Goal: Check status: Check status

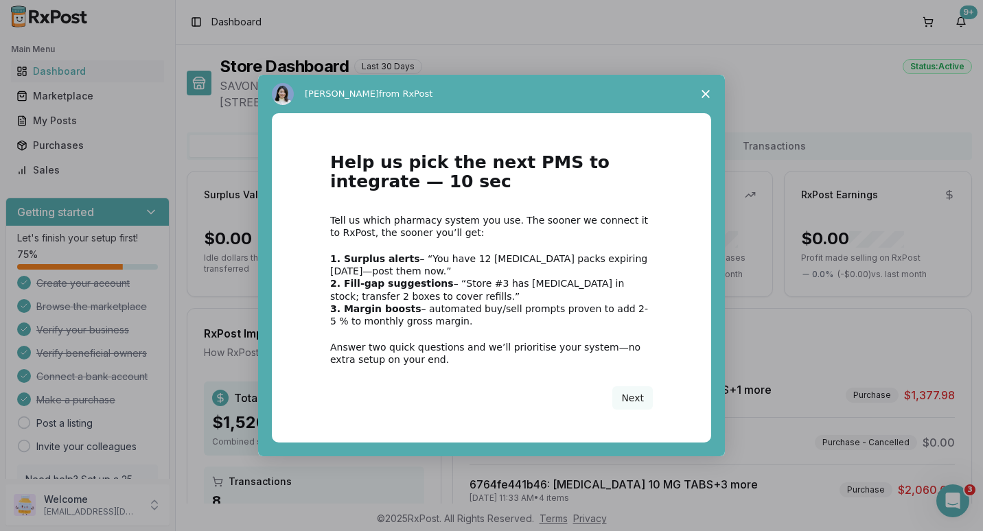
click at [47, 147] on div "Intercom messenger" at bounding box center [491, 265] width 983 height 531
click at [703, 90] on icon "Close survey" at bounding box center [706, 94] width 8 height 8
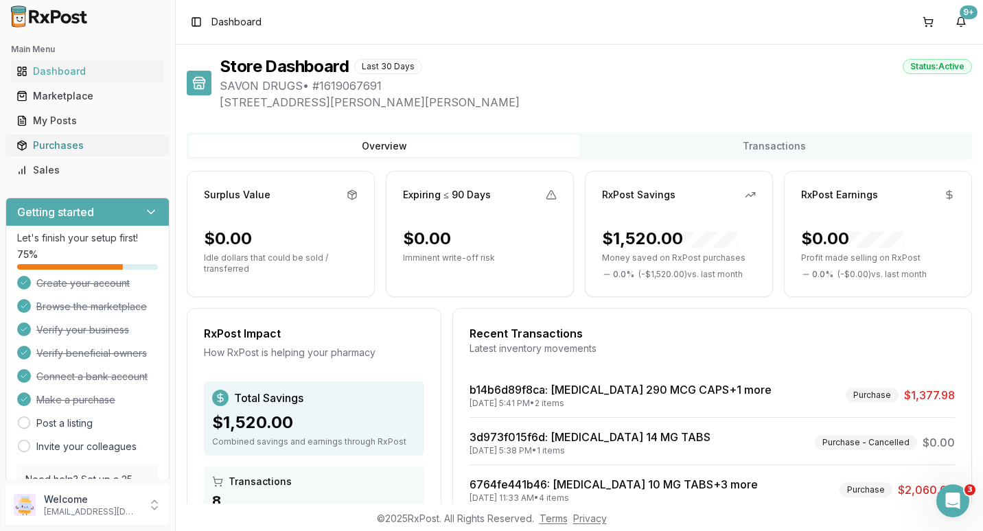
click at [37, 143] on div "Purchases" at bounding box center [87, 146] width 142 height 14
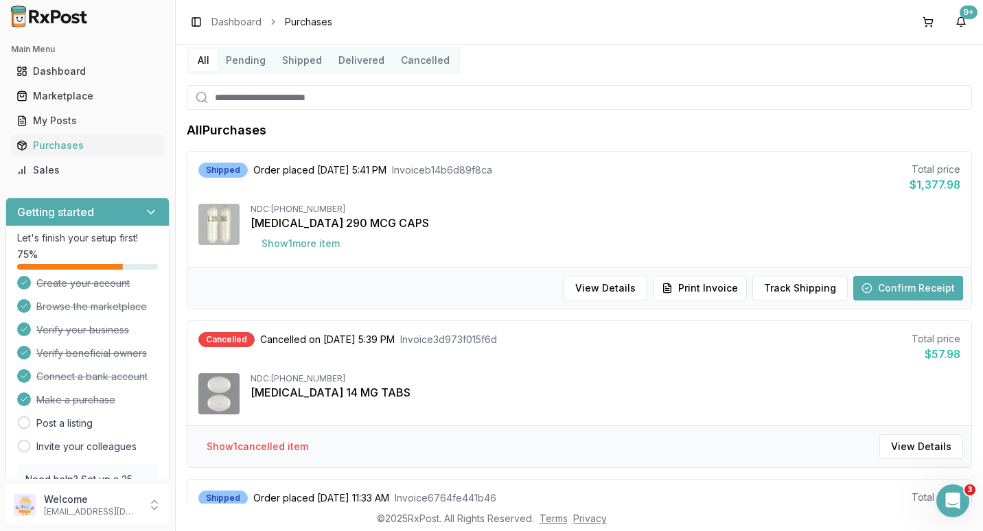
scroll to position [137, 0]
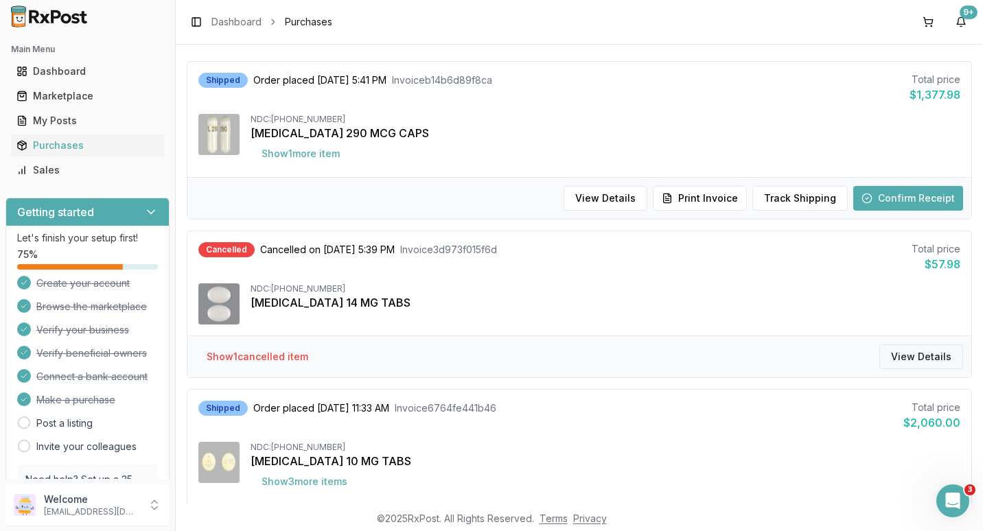
click at [924, 357] on button "View Details" at bounding box center [921, 357] width 84 height 25
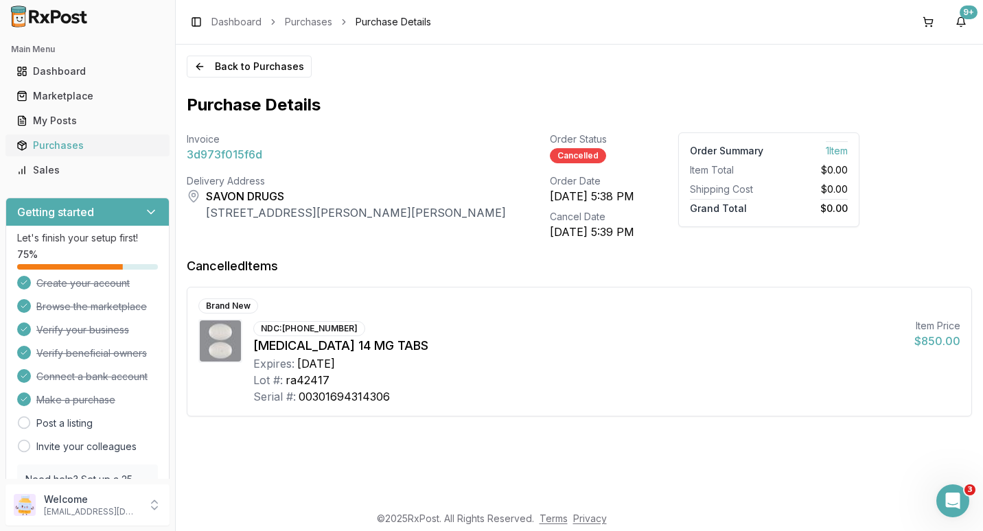
click at [68, 142] on div "Purchases" at bounding box center [87, 146] width 142 height 14
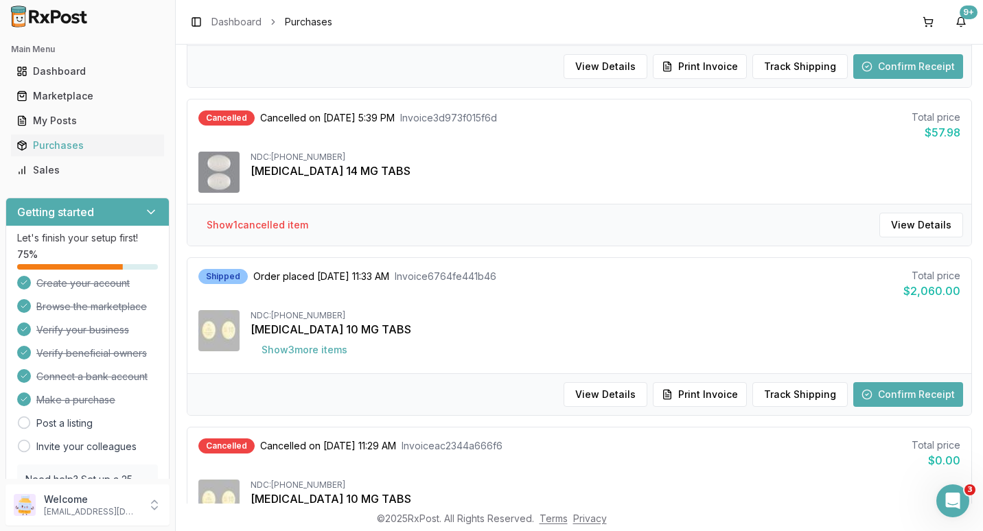
scroll to position [69, 0]
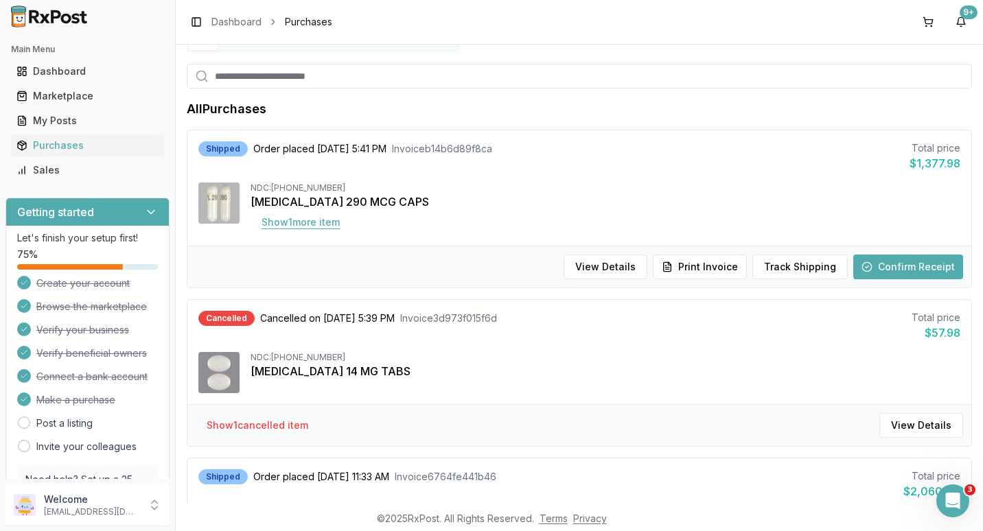
click at [312, 225] on button "Show 1 more item" at bounding box center [301, 222] width 100 height 25
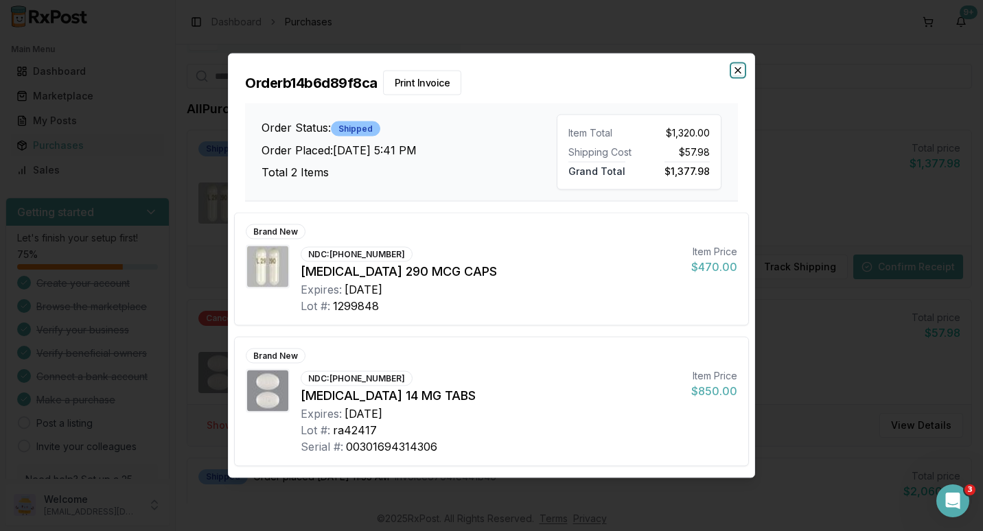
click at [735, 69] on icon "button" at bounding box center [737, 70] width 11 height 11
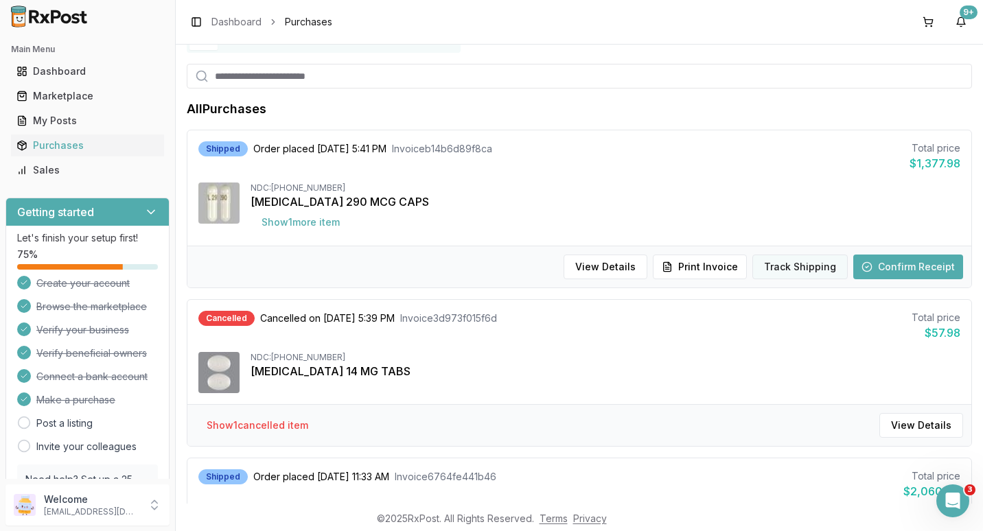
click at [778, 268] on button "Track Shipping" at bounding box center [799, 267] width 95 height 25
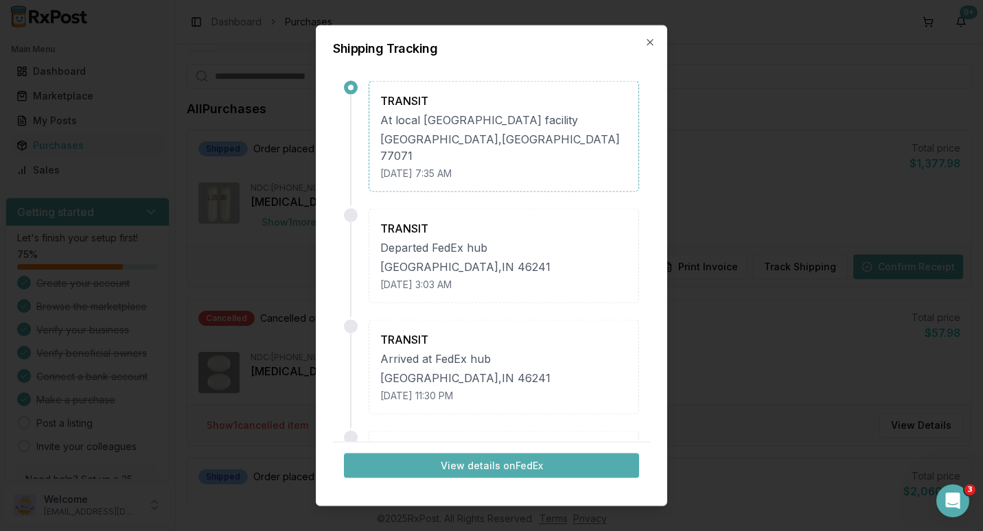
click at [484, 465] on button "View details on FedEx" at bounding box center [491, 465] width 295 height 25
